Goal: Check status: Check status

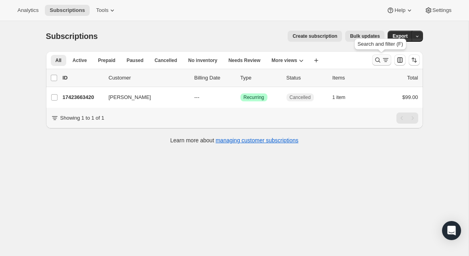
click at [376, 60] on icon "Search and filter results" at bounding box center [378, 60] width 8 height 8
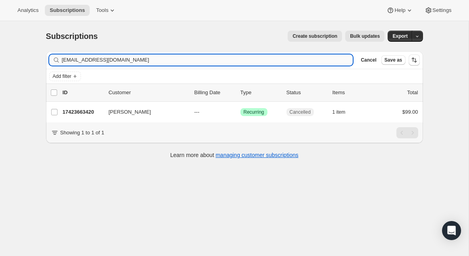
click at [122, 62] on input "[EMAIL_ADDRESS][DOMAIN_NAME]" at bounding box center [207, 59] width 291 height 11
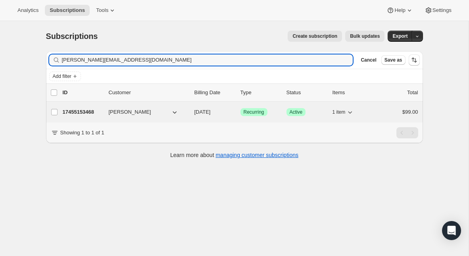
type input "[PERSON_NAME][EMAIL_ADDRESS][DOMAIN_NAME]"
click at [79, 110] on p "17455153468" at bounding box center [83, 112] width 40 height 8
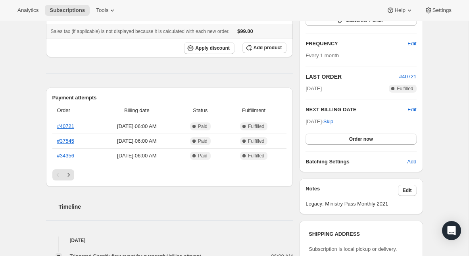
scroll to position [167, 0]
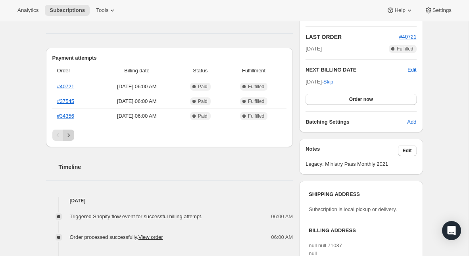
click at [71, 136] on icon "Next" at bounding box center [69, 135] width 8 height 8
click at [70, 136] on icon "Next" at bounding box center [69, 135] width 8 height 8
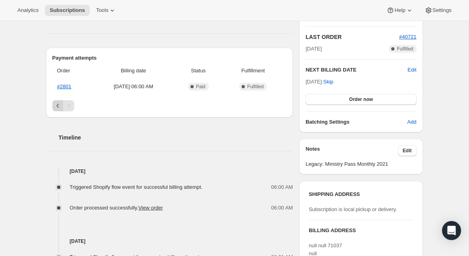
click at [58, 110] on button "Previous" at bounding box center [57, 105] width 11 height 11
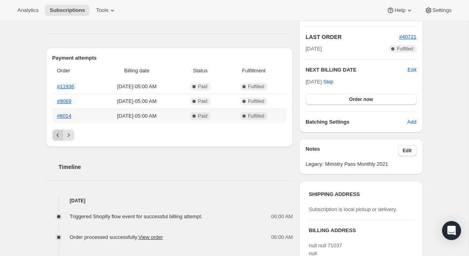
click at [58, 110] on th "#6014" at bounding box center [74, 115] width 44 height 15
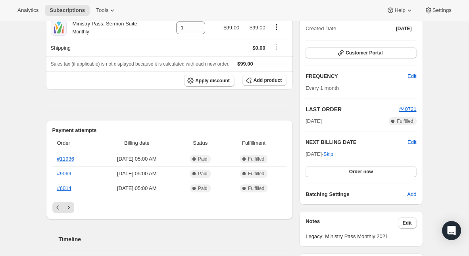
scroll to position [68, 0]
